Goal: Book appointment/travel/reservation

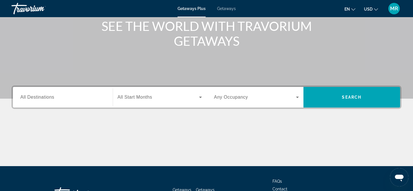
scroll to position [74, 0]
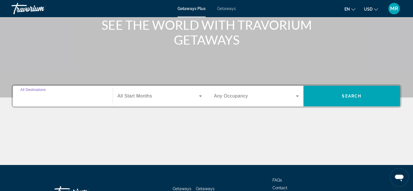
click at [66, 97] on input "Destination All Destinations" at bounding box center [62, 96] width 85 height 7
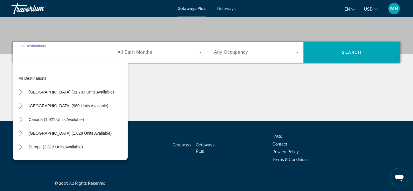
scroll to position [118, 0]
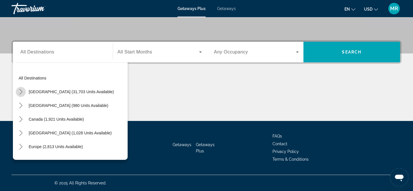
click at [18, 93] on icon "Toggle United States (31,703 units available) submenu" at bounding box center [21, 92] width 6 height 6
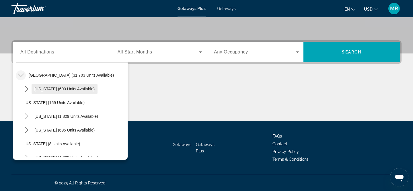
click at [44, 90] on span "[US_STATE] (600 units available)" at bounding box center [64, 89] width 60 height 5
type input "**********"
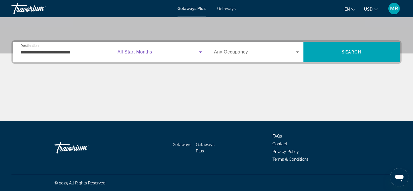
click at [161, 52] on span "Search widget" at bounding box center [159, 52] width 82 height 7
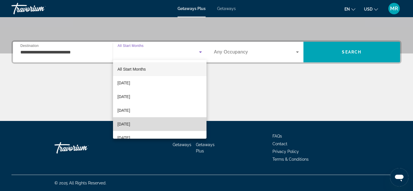
click at [158, 120] on mat-option "[DATE]" at bounding box center [160, 125] width 94 height 14
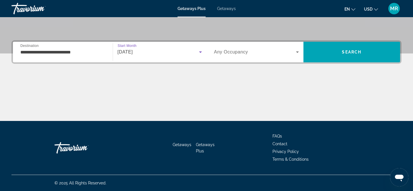
click at [238, 52] on span "Any Occupancy" at bounding box center [231, 52] width 34 height 5
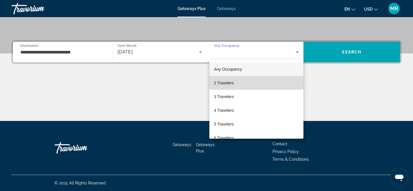
click at [235, 82] on mat-option "2 Travelers" at bounding box center [256, 83] width 94 height 14
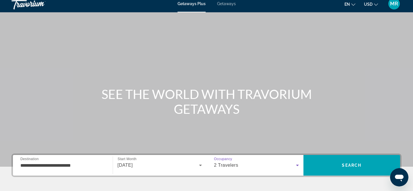
scroll to position [8, 0]
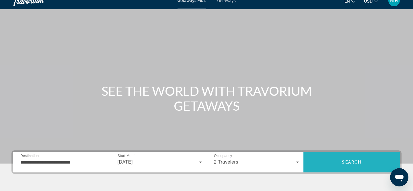
click at [371, 166] on span "Search" at bounding box center [351, 163] width 97 height 14
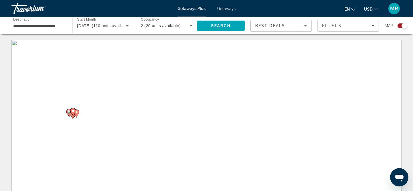
click at [402, 28] on div "Map" at bounding box center [395, 26] width 23 height 12
click at [401, 26] on div "Search widget" at bounding box center [404, 26] width 6 height 6
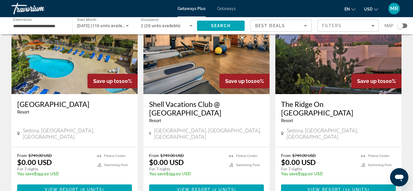
scroll to position [51, 0]
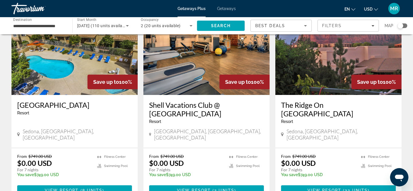
click at [67, 139] on div "[GEOGRAPHIC_DATA] - This is an adults only resort [GEOGRAPHIC_DATA], [GEOGRAPHI…" at bounding box center [74, 121] width 126 height 53
click at [66, 189] on span "View Resort" at bounding box center [62, 191] width 34 height 5
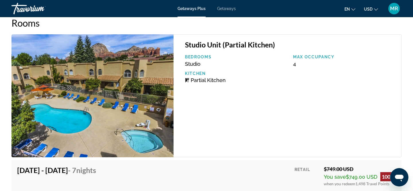
scroll to position [971, 0]
